Goal: Transaction & Acquisition: Purchase product/service

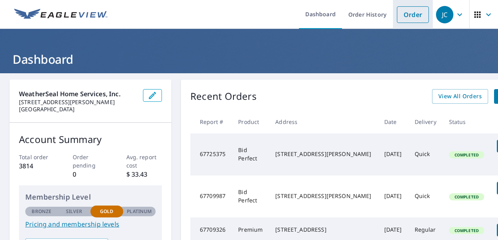
click at [401, 13] on link "Order" at bounding box center [413, 14] width 32 height 17
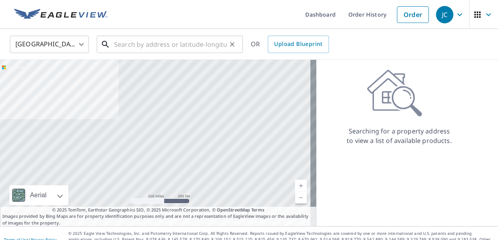
click at [181, 46] on input "text" at bounding box center [170, 44] width 113 height 22
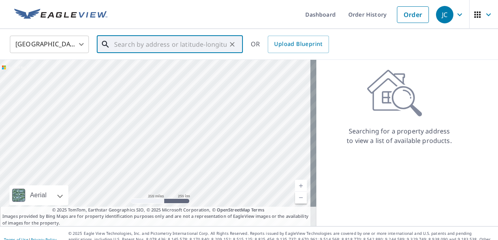
paste input "[STREET_ADDRESS][PERSON_NAME]"
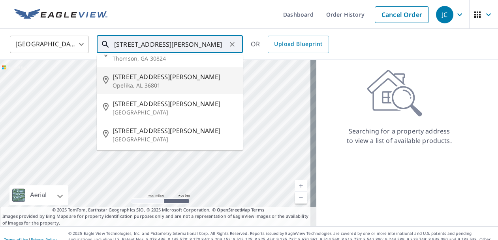
scroll to position [45, 0]
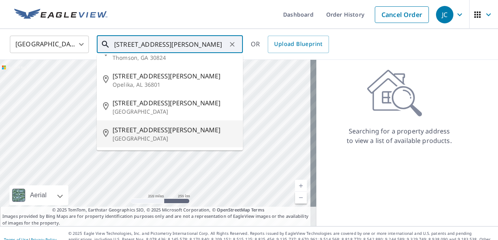
click at [141, 136] on p "[GEOGRAPHIC_DATA]" at bounding box center [175, 138] width 124 height 8
type input "[STREET_ADDRESS][PERSON_NAME]"
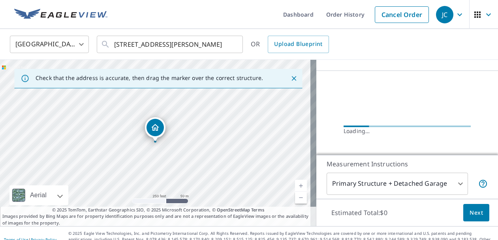
scroll to position [79, 0]
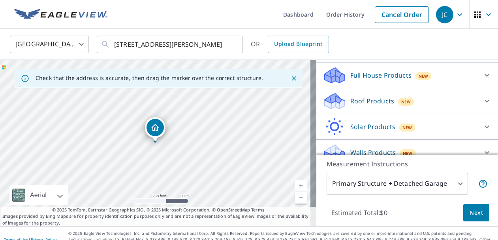
click at [370, 88] on div "Full House Products New Full House™ $91" at bounding box center [408, 75] width 182 height 26
click at [366, 106] on p "Roof Products" at bounding box center [373, 100] width 44 height 9
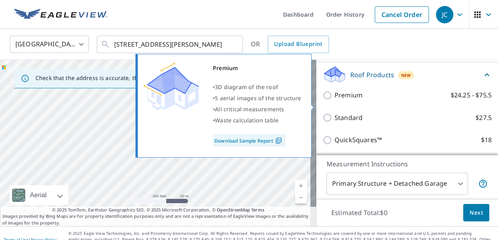
scroll to position [119, 0]
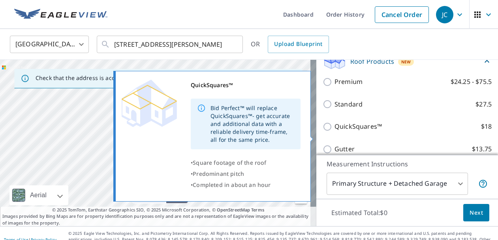
click at [323, 131] on input "QuickSquares™ $18" at bounding box center [329, 126] width 12 height 9
checkbox input "true"
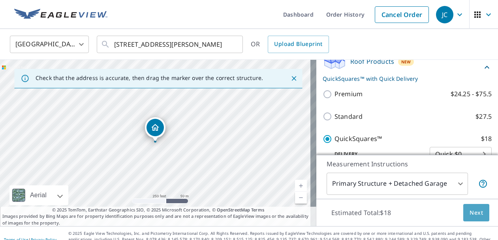
click at [478, 215] on button "Next" at bounding box center [477, 213] width 26 height 18
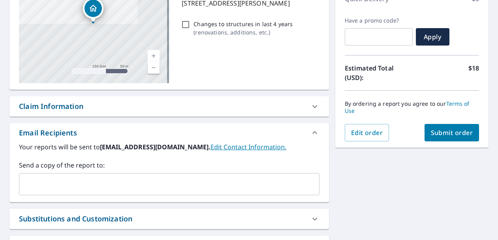
scroll to position [158, 0]
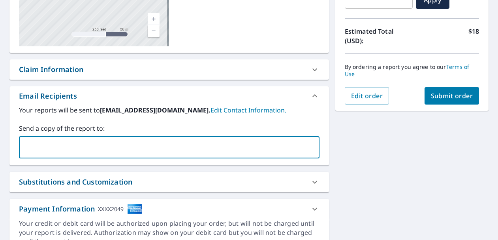
click at [175, 150] on input "text" at bounding box center [164, 147] width 282 height 15
type input "[EMAIL_ADDRESS][DOMAIN_NAME]"
click at [431, 92] on span "Submit order" at bounding box center [452, 95] width 42 height 9
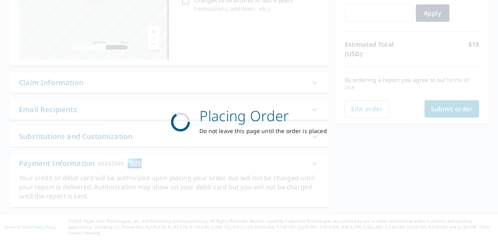
scroll to position [139, 0]
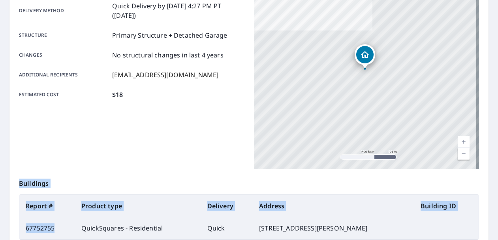
drag, startPoint x: 54, startPoint y: 229, endPoint x: 15, endPoint y: 230, distance: 38.8
click at [15, 230] on div "Order details Product type QuickSquares - Residential Delivery method Quick Del…" at bounding box center [248, 119] width 479 height 359
click at [51, 224] on td "67752755" at bounding box center [47, 228] width 56 height 22
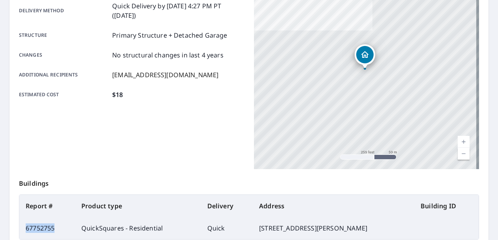
drag, startPoint x: 54, startPoint y: 226, endPoint x: 26, endPoint y: 226, distance: 28.5
click at [26, 226] on td "67752755" at bounding box center [47, 228] width 56 height 22
copy td "67752755"
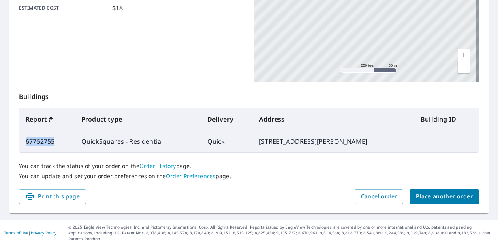
click at [437, 195] on span "Place another order" at bounding box center [444, 196] width 57 height 10
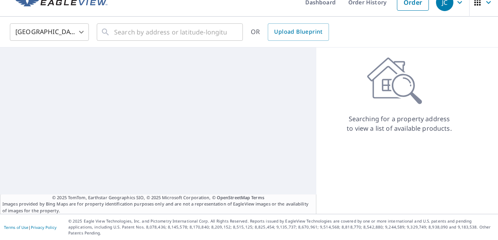
scroll to position [6, 0]
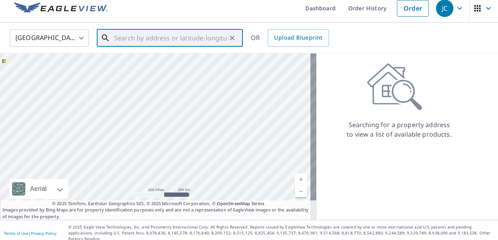
paste input "[STREET_ADDRESS][PERSON_NAME]"
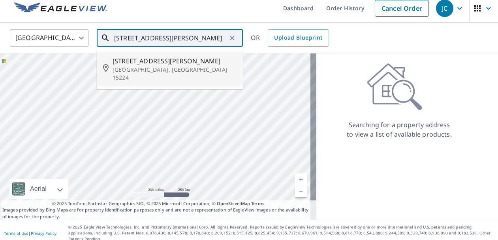
click at [149, 63] on span "[STREET_ADDRESS][PERSON_NAME]" at bounding box center [175, 60] width 124 height 9
type input "[STREET_ADDRESS][PERSON_NAME]"
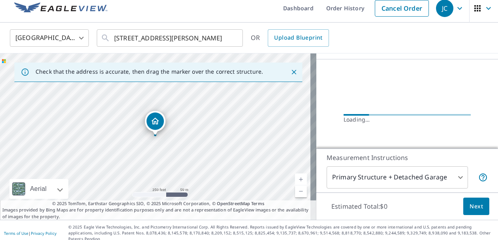
scroll to position [79, 0]
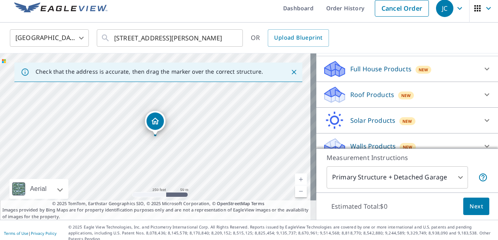
click at [358, 92] on p "Roof Products" at bounding box center [373, 94] width 44 height 9
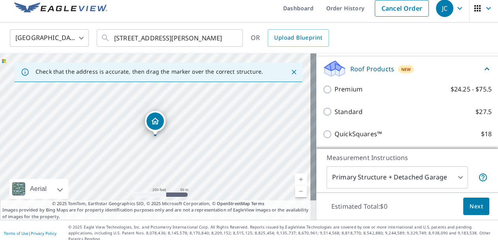
scroll to position [119, 0]
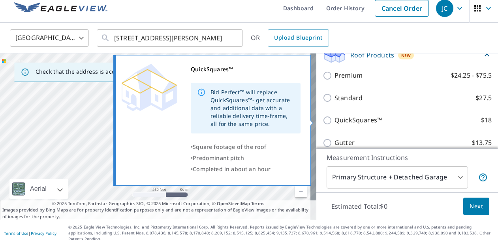
click at [326, 121] on input "QuickSquares™ $18" at bounding box center [329, 119] width 12 height 9
checkbox input "true"
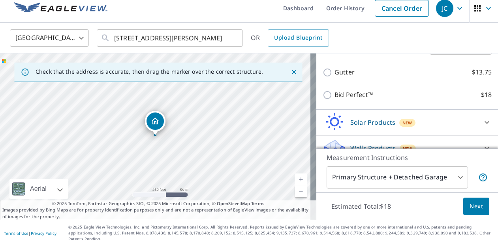
scroll to position [231, 0]
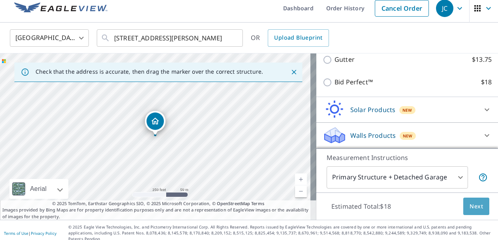
click at [472, 206] on span "Next" at bounding box center [476, 206] width 13 height 10
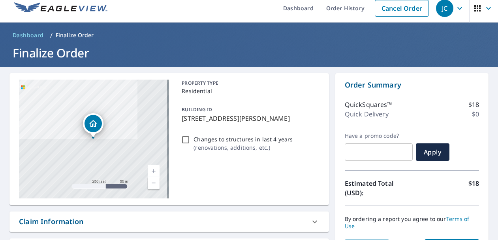
scroll to position [85, 0]
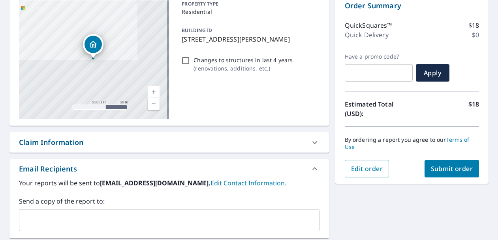
click at [107, 221] on input "text" at bounding box center [164, 219] width 282 height 15
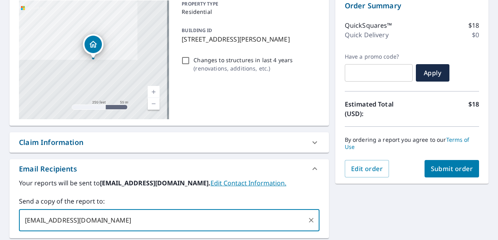
type input "[EMAIL_ADDRESS][DOMAIN_NAME]"
click at [448, 168] on span "Submit order" at bounding box center [452, 168] width 42 height 9
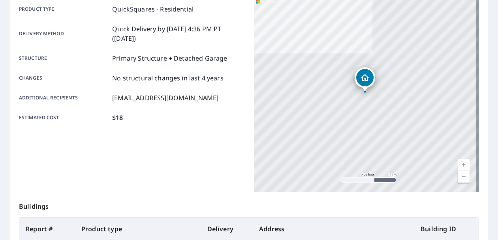
scroll to position [204, 0]
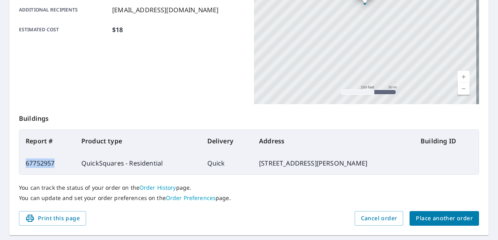
drag, startPoint x: 54, startPoint y: 164, endPoint x: 25, endPoint y: 163, distance: 28.9
click at [25, 163] on td "67752957" at bounding box center [47, 163] width 56 height 22
copy td "67752957"
click at [418, 214] on span "Place another order" at bounding box center [444, 218] width 57 height 10
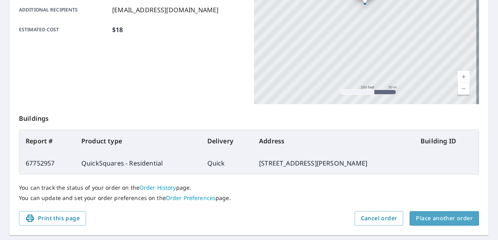
scroll to position [6, 0]
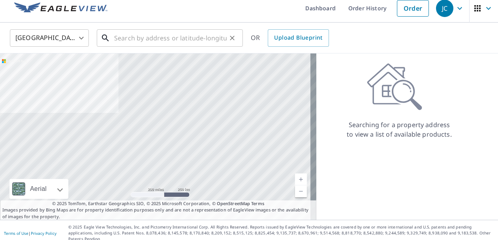
click at [128, 40] on input "text" at bounding box center [170, 38] width 113 height 22
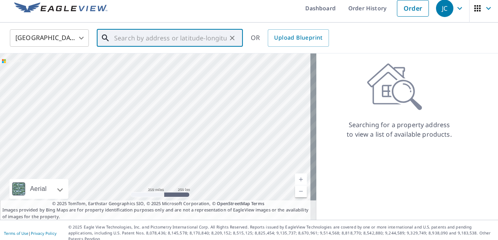
paste input "318 [GEOGRAPHIC_DATA],"
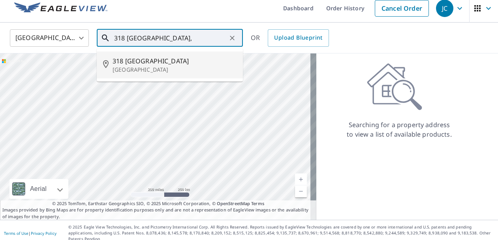
click at [145, 66] on p "[GEOGRAPHIC_DATA]" at bounding box center [175, 70] width 124 height 8
type input "[STREET_ADDRESS]"
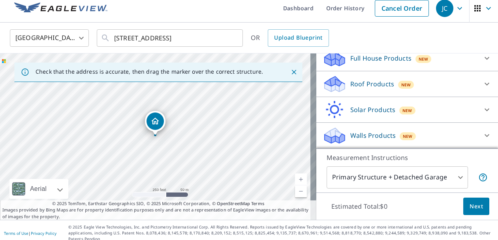
scroll to position [90, 0]
click at [356, 81] on p "Roof Products" at bounding box center [373, 83] width 44 height 9
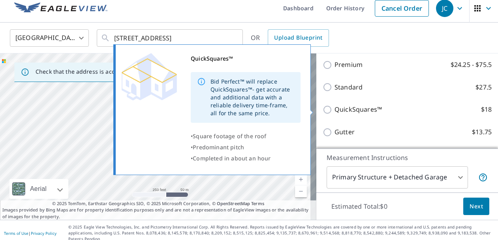
click at [339, 110] on p "QuickSquares™" at bounding box center [358, 109] width 47 height 10
click at [335, 110] on input "QuickSquares™ $18" at bounding box center [329, 109] width 12 height 9
checkbox input "true"
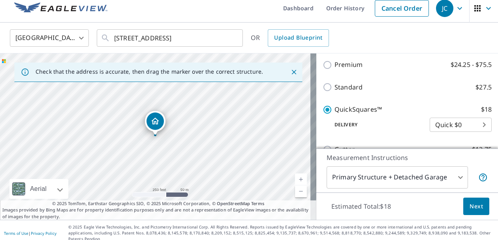
click at [476, 208] on span "Next" at bounding box center [476, 206] width 13 height 10
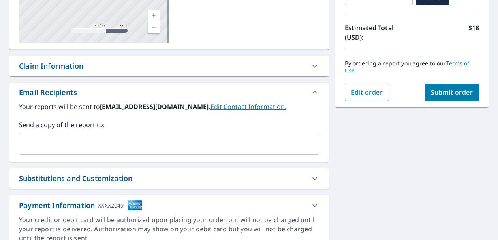
scroll to position [164, 0]
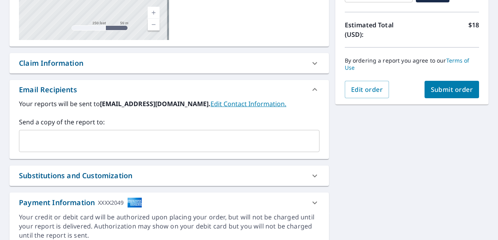
click at [162, 133] on div "​" at bounding box center [169, 141] width 301 height 22
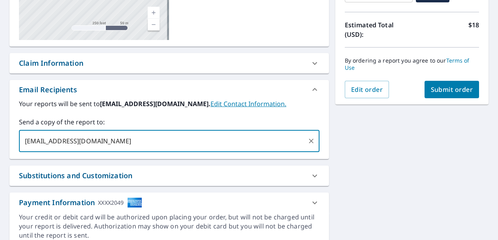
type input "[EMAIL_ADDRESS][DOMAIN_NAME]"
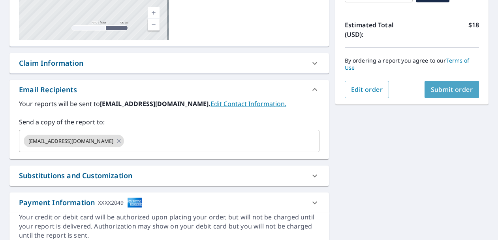
click at [451, 92] on span "Submit order" at bounding box center [452, 89] width 42 height 9
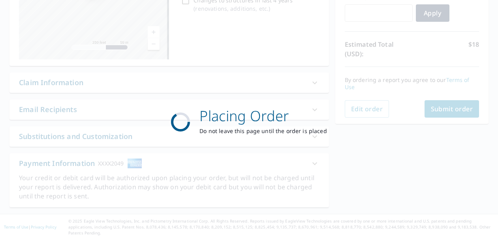
scroll to position [139, 0]
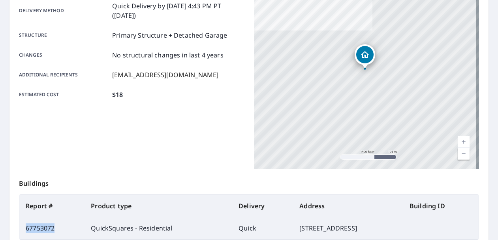
drag, startPoint x: 54, startPoint y: 228, endPoint x: 25, endPoint y: 227, distance: 28.9
click at [25, 227] on td "67753072" at bounding box center [51, 228] width 65 height 22
copy td "67753072"
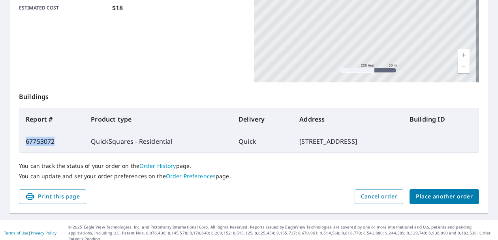
click at [437, 193] on span "Place another order" at bounding box center [444, 196] width 57 height 10
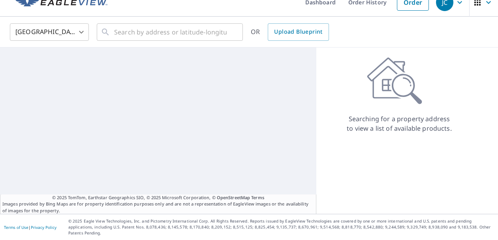
scroll to position [6, 0]
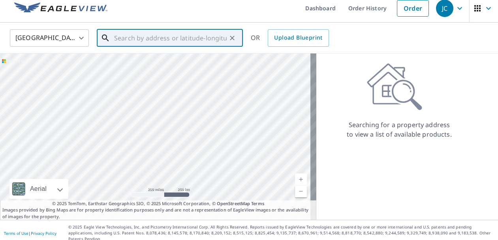
click at [161, 37] on input "text" at bounding box center [170, 38] width 113 height 22
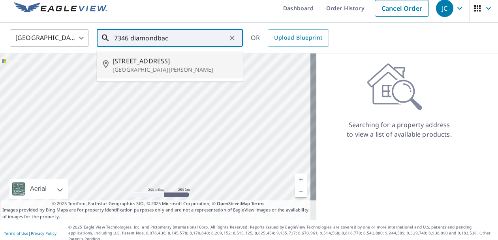
click at [172, 66] on p "[GEOGRAPHIC_DATA][PERSON_NAME]" at bounding box center [175, 70] width 124 height 8
type input "[STREET_ADDRESS][PERSON_NAME]"
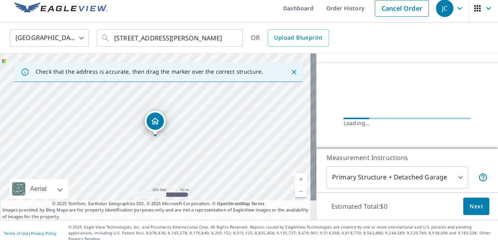
scroll to position [79, 0]
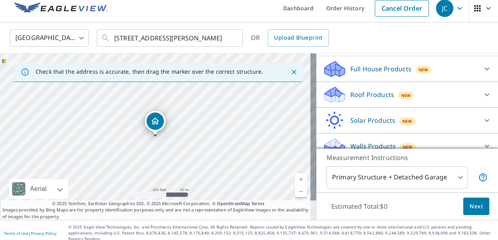
click at [364, 99] on p "Roof Products" at bounding box center [373, 94] width 44 height 9
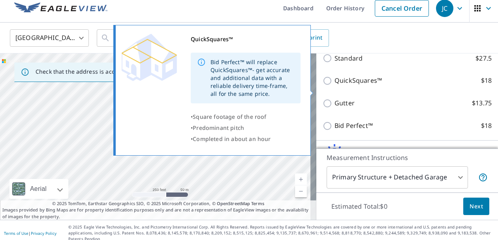
click at [335, 85] on p "QuickSquares™" at bounding box center [358, 80] width 47 height 10
click at [331, 85] on input "QuickSquares™ $18" at bounding box center [329, 80] width 12 height 9
checkbox input "true"
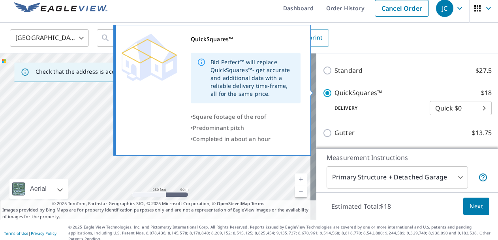
scroll to position [170, 0]
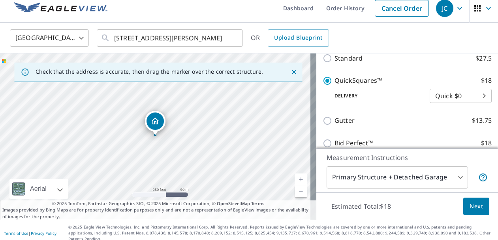
click at [468, 198] on button "Next" at bounding box center [477, 206] width 26 height 18
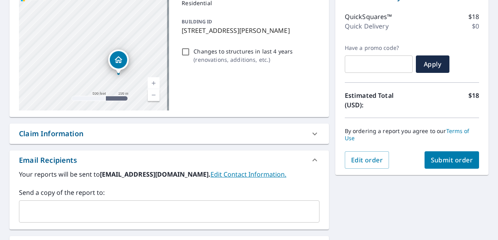
scroll to position [125, 0]
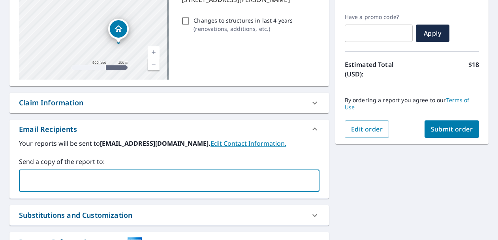
click at [156, 181] on input "text" at bounding box center [164, 180] width 282 height 15
type input "[EMAIL_ADDRESS][DOMAIN_NAME]"
click at [434, 127] on span "Submit order" at bounding box center [452, 129] width 42 height 9
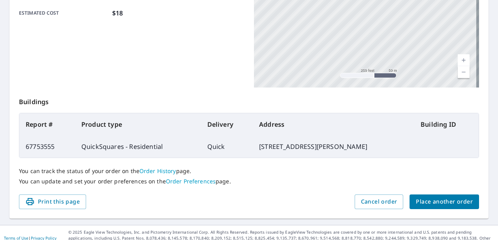
scroll to position [226, 0]
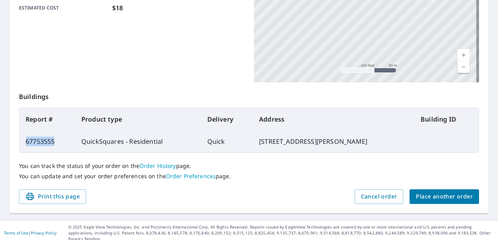
drag, startPoint x: 53, startPoint y: 143, endPoint x: 26, endPoint y: 142, distance: 27.7
click at [26, 142] on td "67753555" at bounding box center [47, 141] width 56 height 22
copy td "67753555"
